Goal: Navigation & Orientation: Find specific page/section

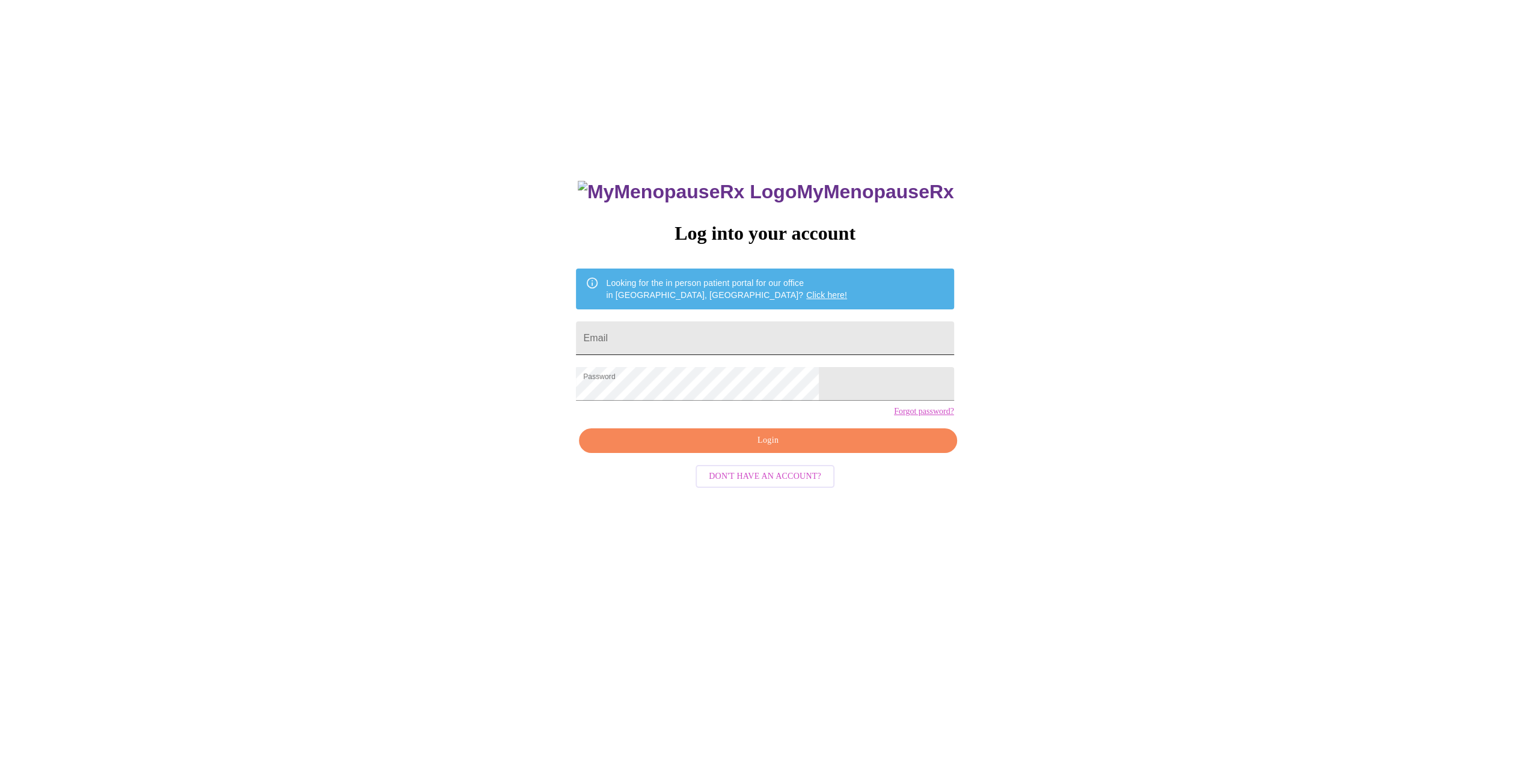
click at [693, 335] on input "Email" at bounding box center [765, 338] width 378 height 34
type input "[EMAIL_ADDRESS][DOMAIN_NAME]"
click at [760, 448] on span "Login" at bounding box center [767, 440] width 350 height 15
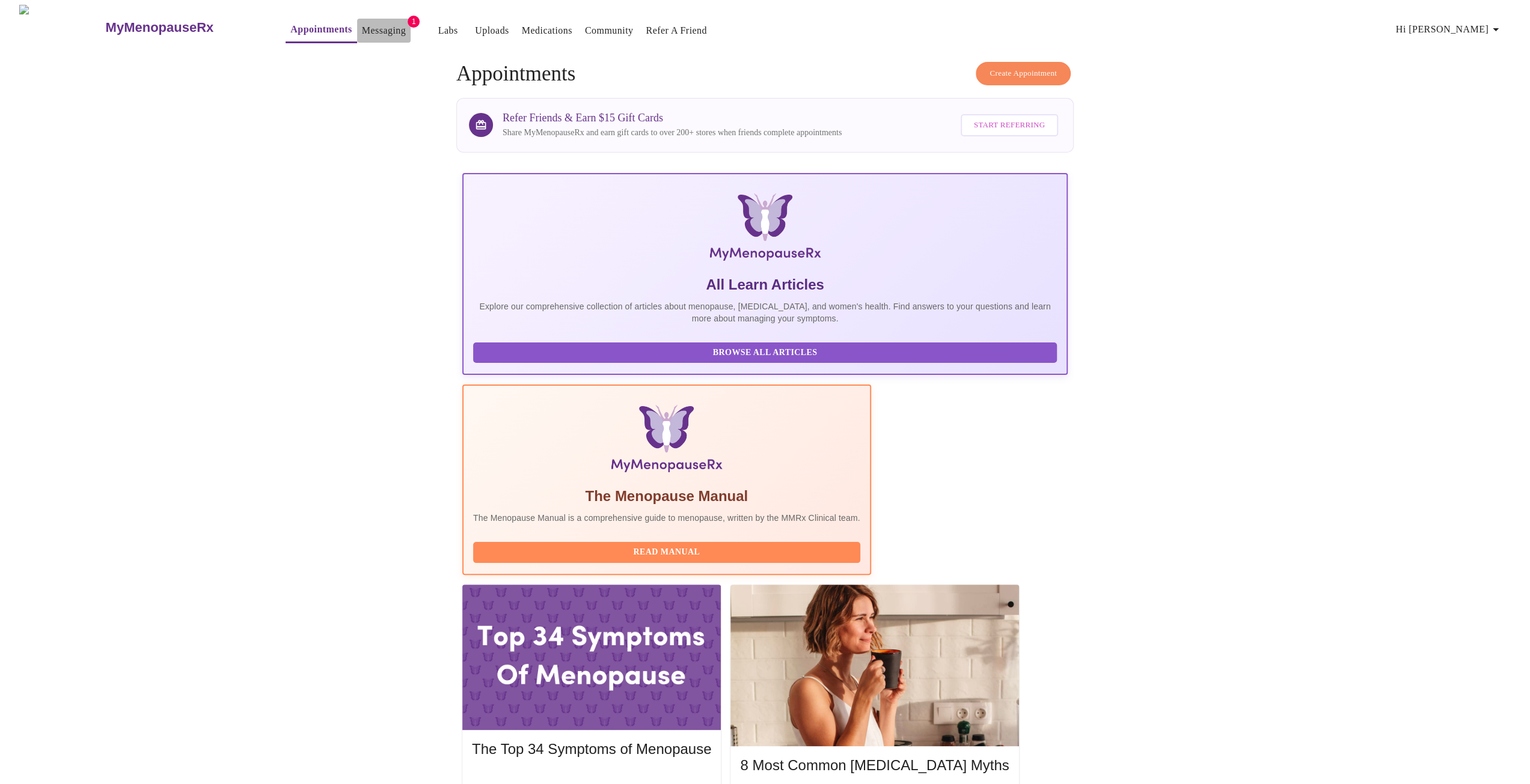
click at [362, 25] on link "Messaging" at bounding box center [384, 31] width 44 height 17
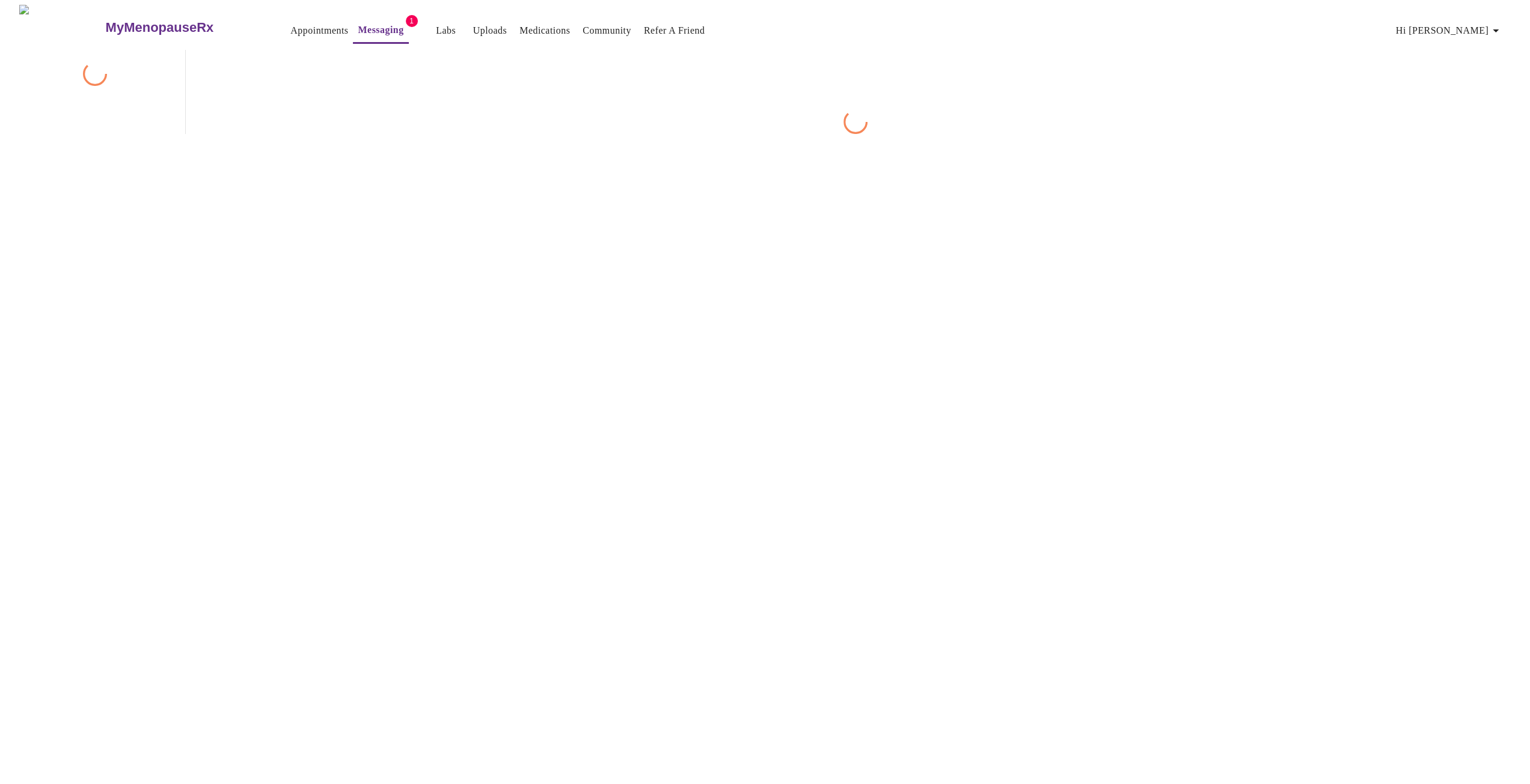
scroll to position [45, 0]
